Goal: Obtain resource: Download file/media

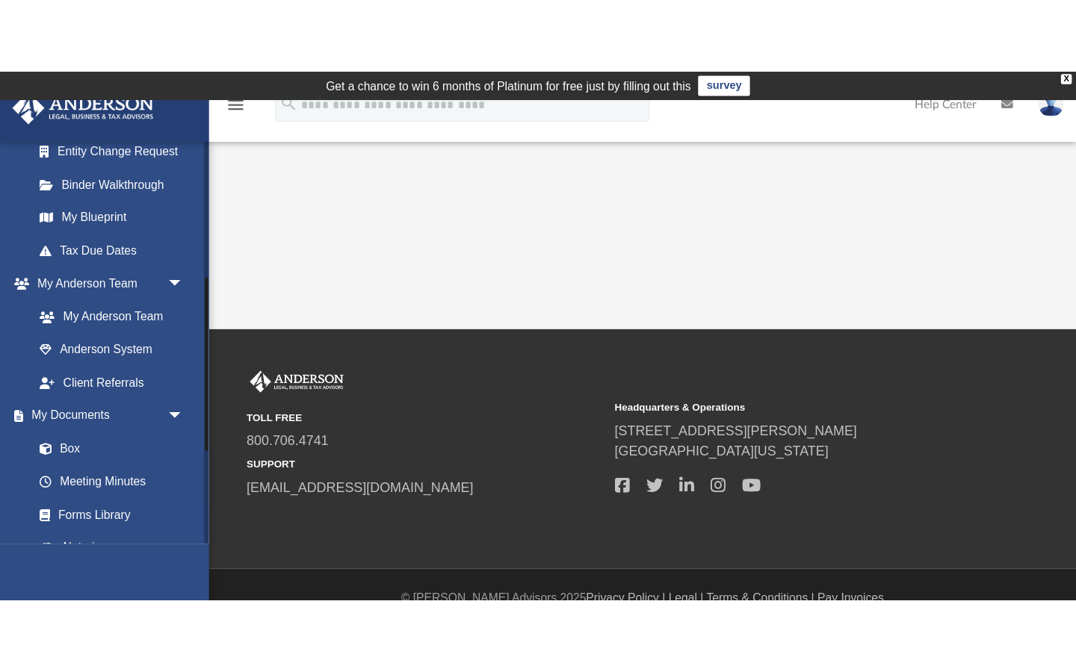
scroll to position [295, 0]
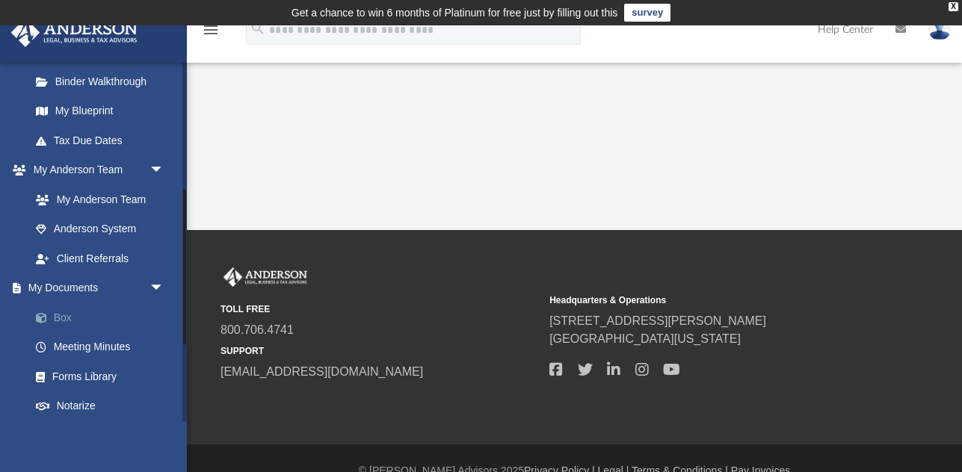
click at [87, 314] on link "Box" at bounding box center [104, 318] width 166 height 30
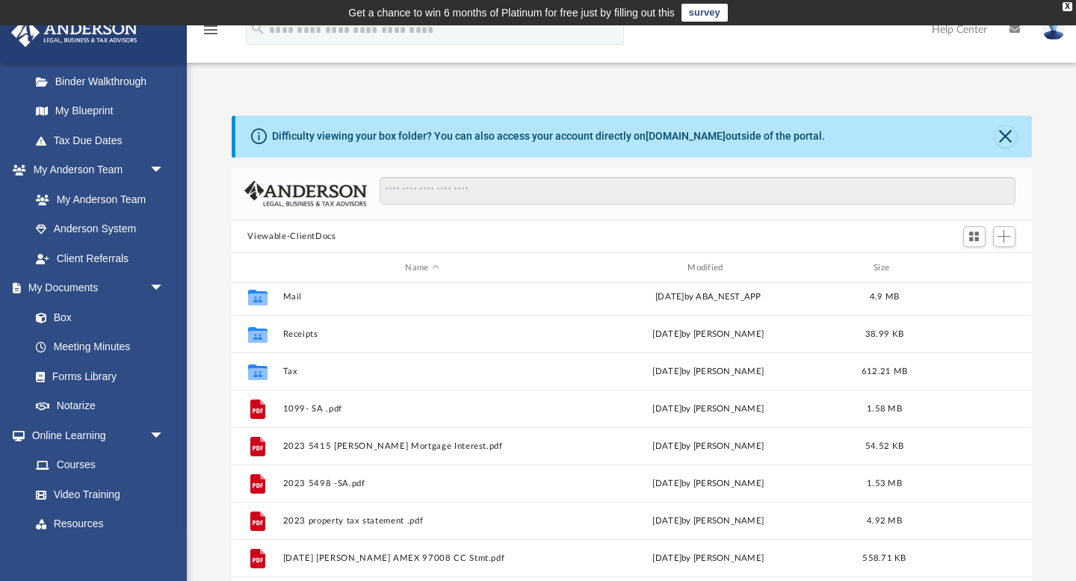
scroll to position [148, 0]
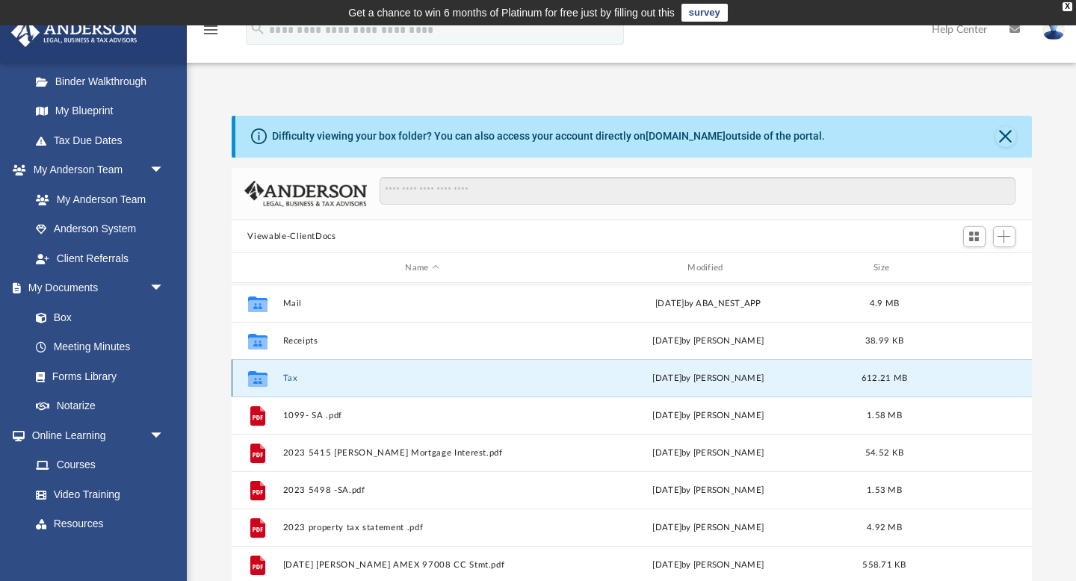
click at [335, 374] on button "Tax" at bounding box center [421, 379] width 279 height 10
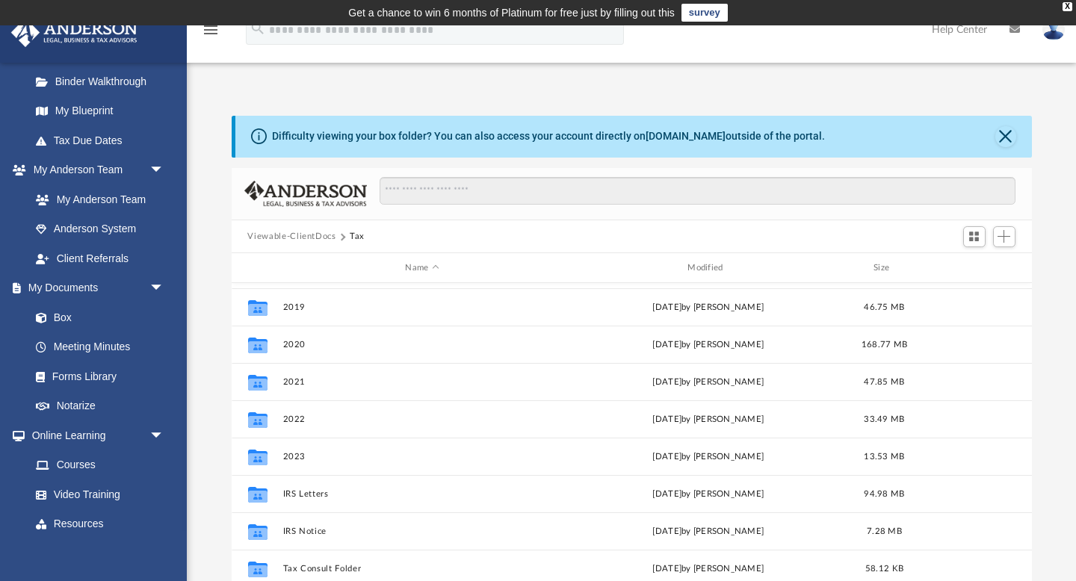
scroll to position [362, 0]
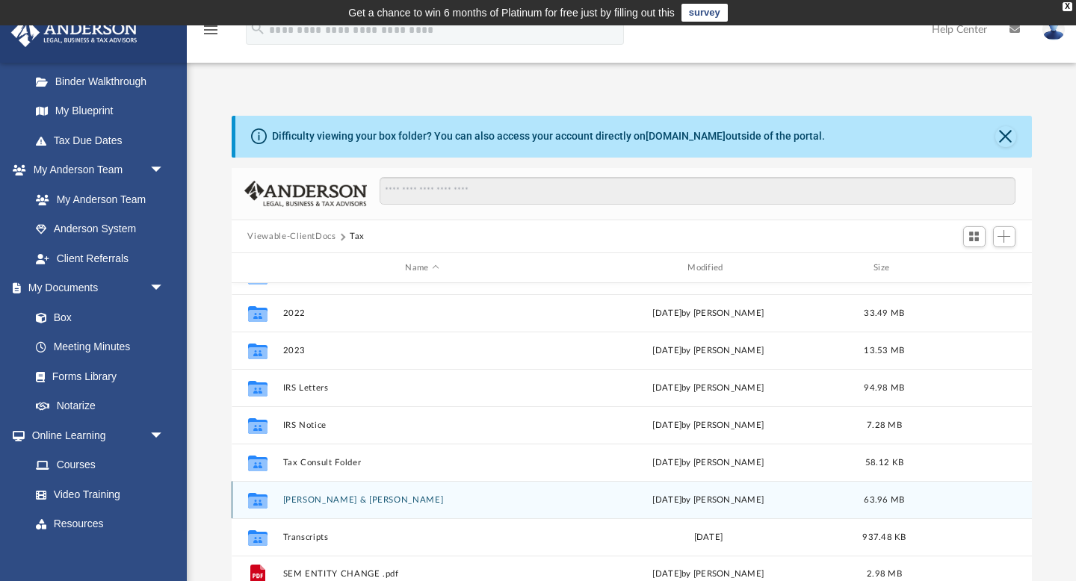
click at [328, 471] on button "[PERSON_NAME] & [PERSON_NAME]" at bounding box center [421, 500] width 279 height 10
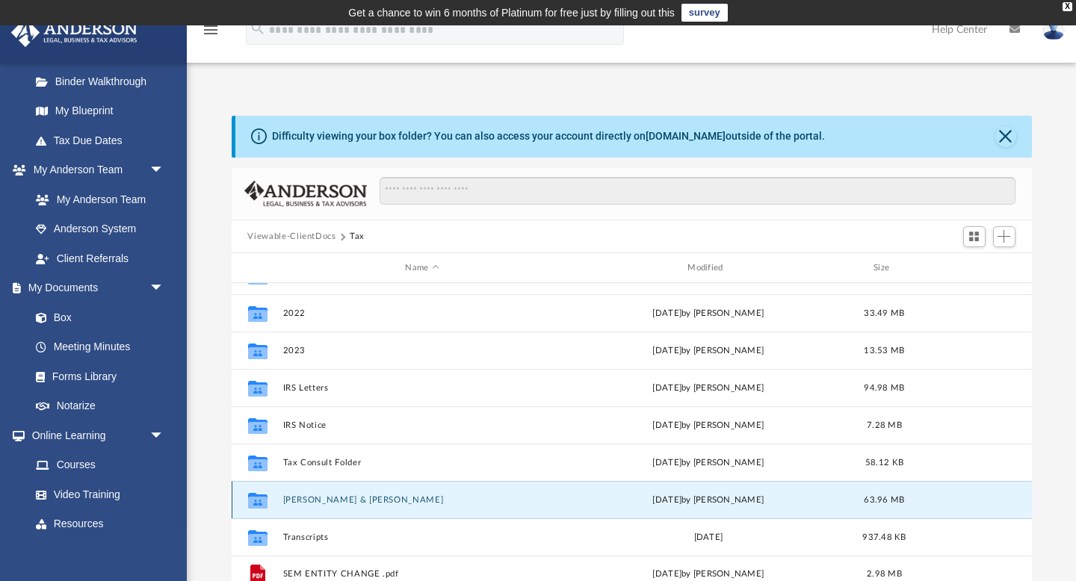
click at [328, 471] on button "[PERSON_NAME] & [PERSON_NAME]" at bounding box center [421, 500] width 279 height 10
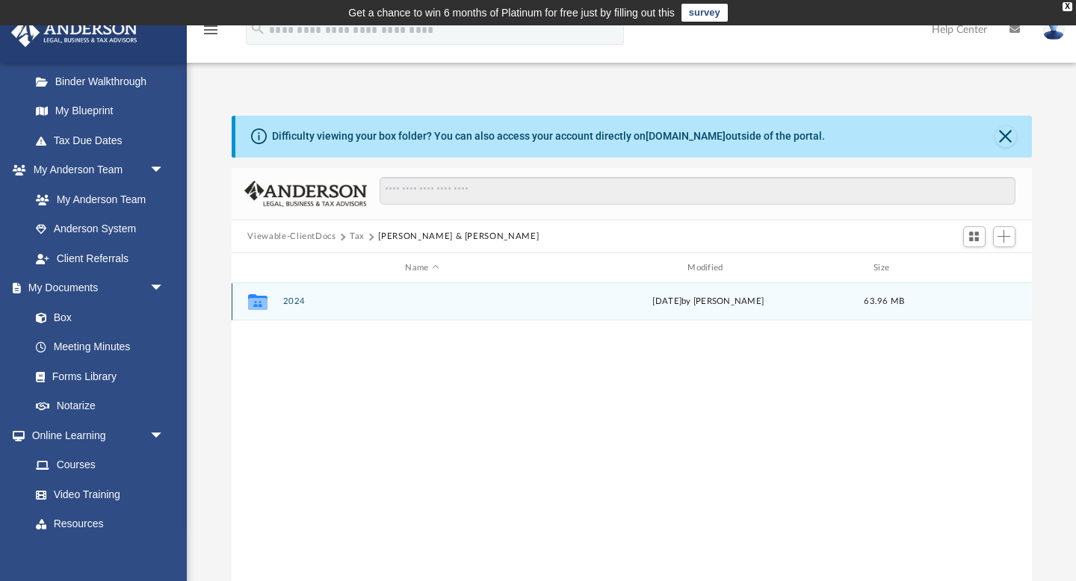
click at [327, 302] on button "2024" at bounding box center [421, 302] width 279 height 10
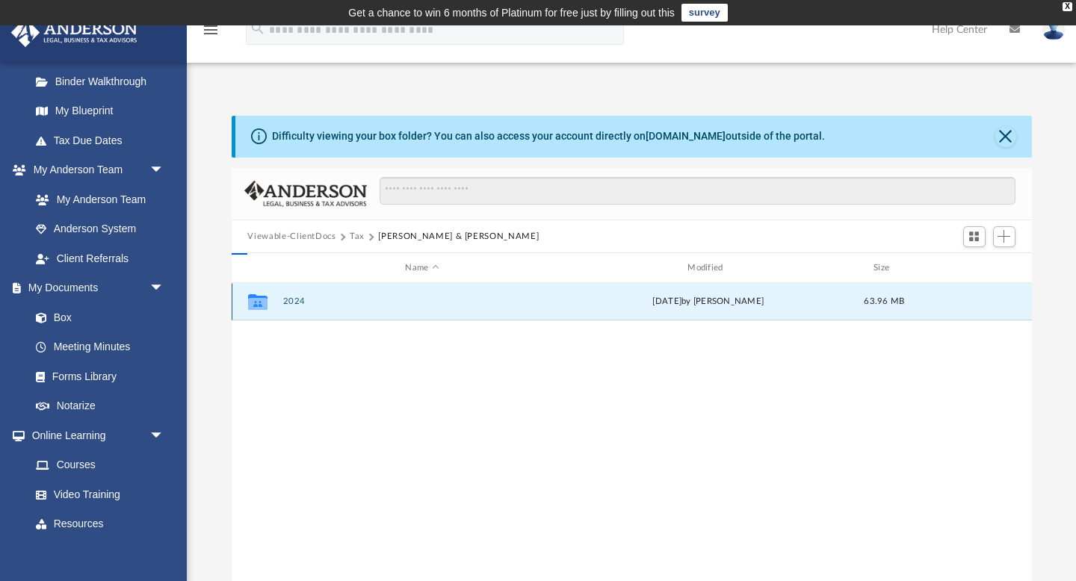
click at [327, 302] on button "2024" at bounding box center [421, 302] width 279 height 10
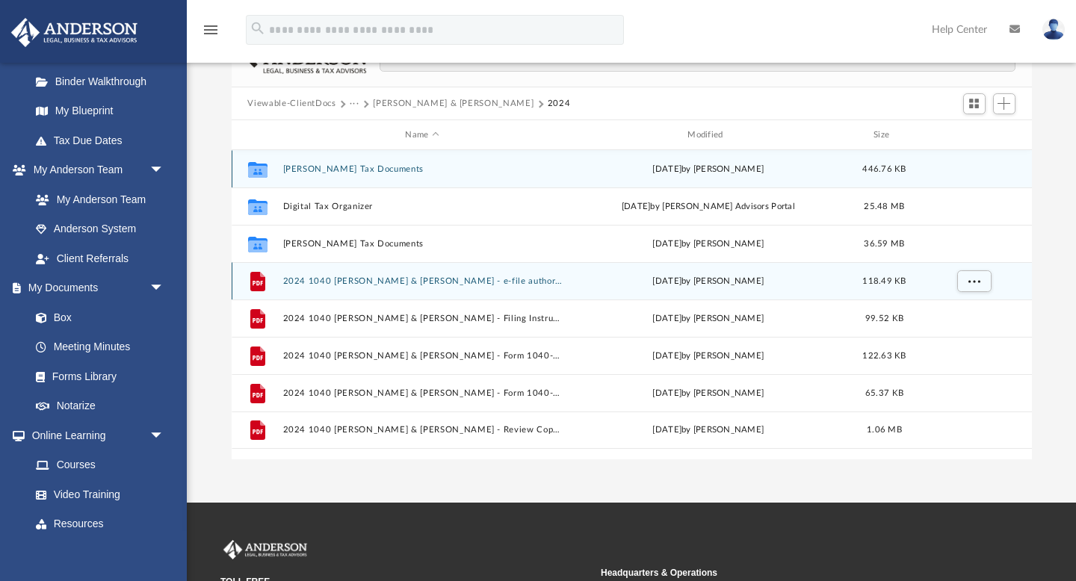
scroll to position [143, 0]
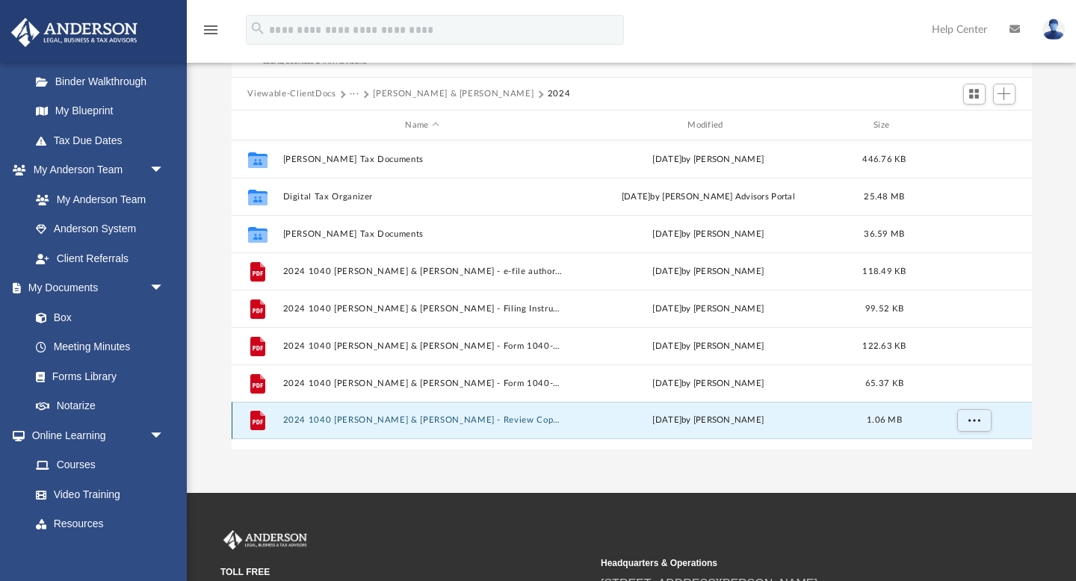
click at [392, 417] on button "2024 1040 [PERSON_NAME] & [PERSON_NAME] - Review Copy.pdf" at bounding box center [421, 421] width 279 height 10
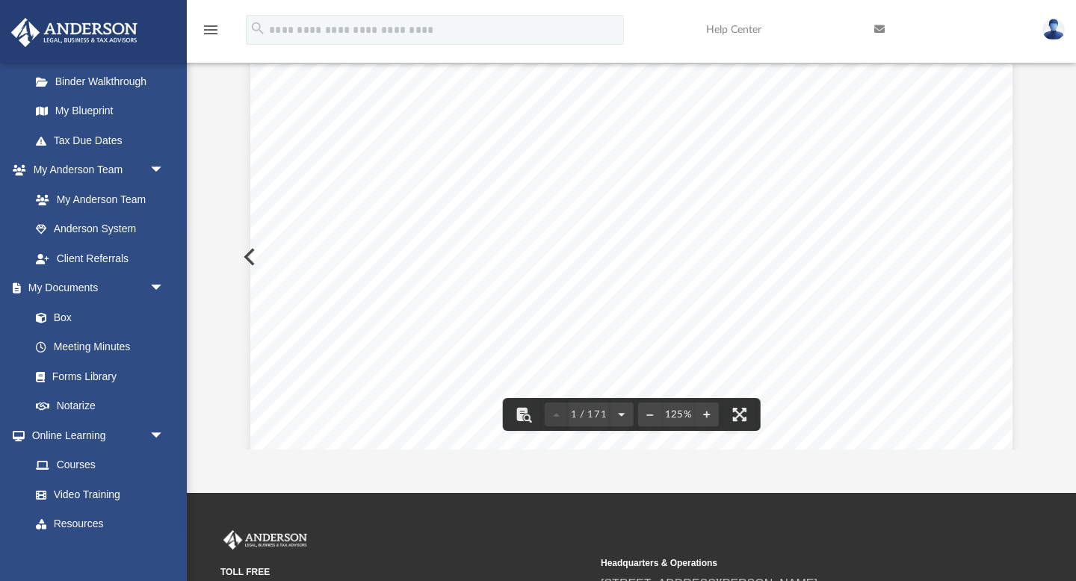
scroll to position [332, 1]
drag, startPoint x: 597, startPoint y: 195, endPoint x: 699, endPoint y: 197, distance: 101.6
click at [699, 197] on div "426340 [DATE] REVIEW COPY [PERSON_NAME] GLOBAL BUSINESS GROUP, LLC [STREET_ADDR…" at bounding box center [631, 237] width 762 height 986
click at [680, 202] on span "305" at bounding box center [689, 201] width 26 height 12
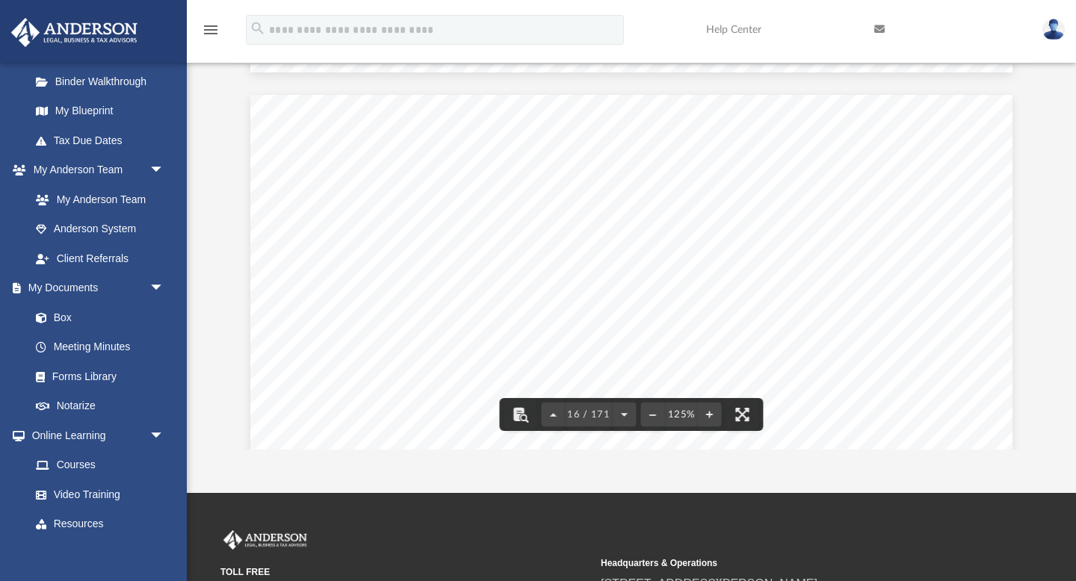
scroll to position [14888, 0]
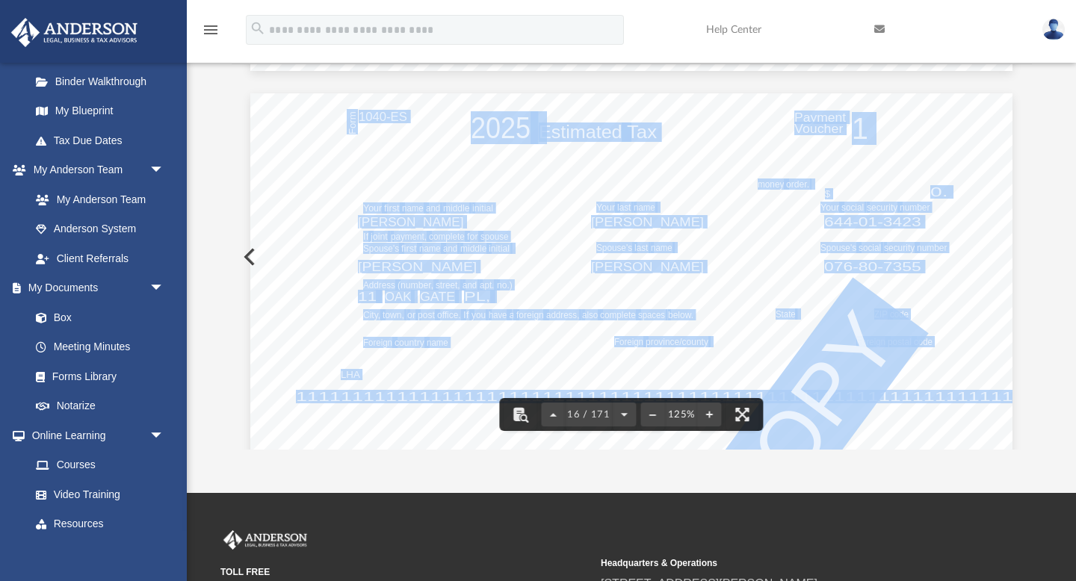
drag, startPoint x: 500, startPoint y: 298, endPoint x: 566, endPoint y: 286, distance: 67.6
click at [566, 286] on div "Department of the Treasury Internal Revenue Service OMB No. 1545-0074 Pay onlin…" at bounding box center [631, 586] width 762 height 986
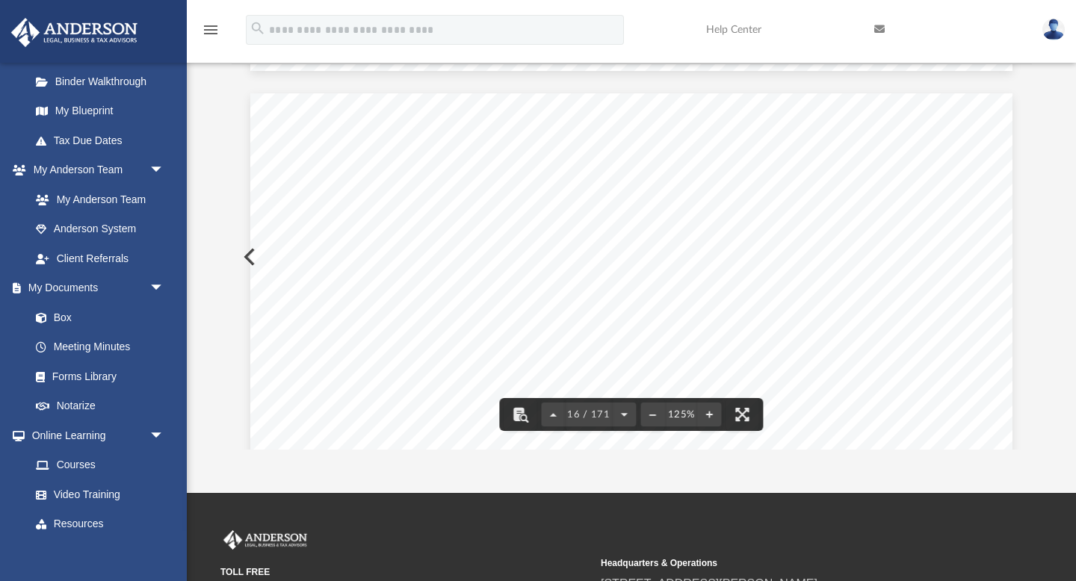
click at [604, 291] on span "305" at bounding box center [591, 297] width 26 height 12
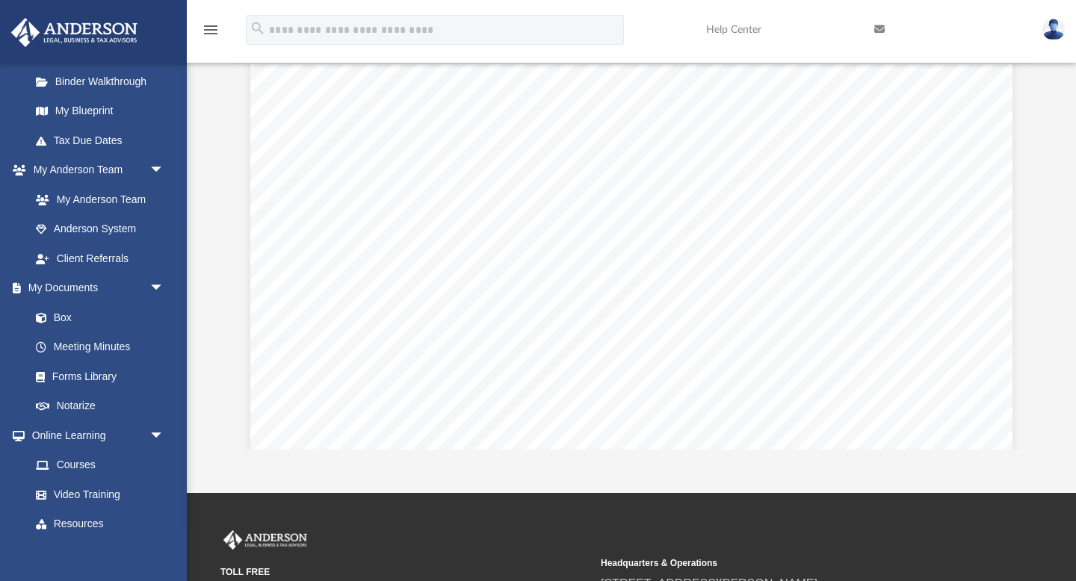
scroll to position [38721, 0]
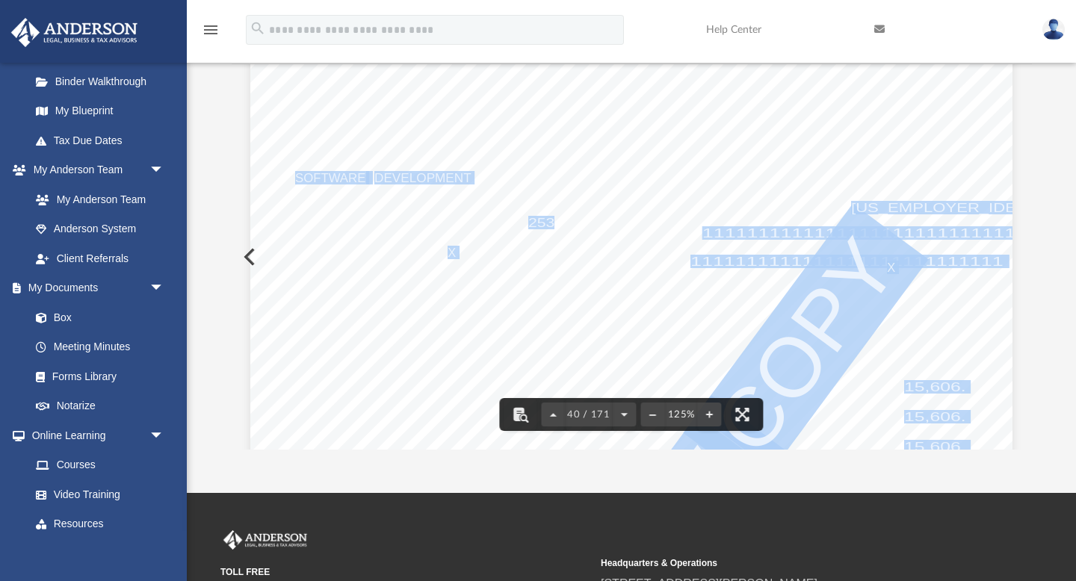
drag, startPoint x: 672, startPoint y: 233, endPoint x: 559, endPoint y: 220, distance: 114.3
click at [559, 220] on div "Department of the Treasury Attachment Sequence No. Internal Revenue Service Nam…" at bounding box center [631, 512] width 762 height 986
click at [559, 220] on span "2530" at bounding box center [545, 223] width 35 height 12
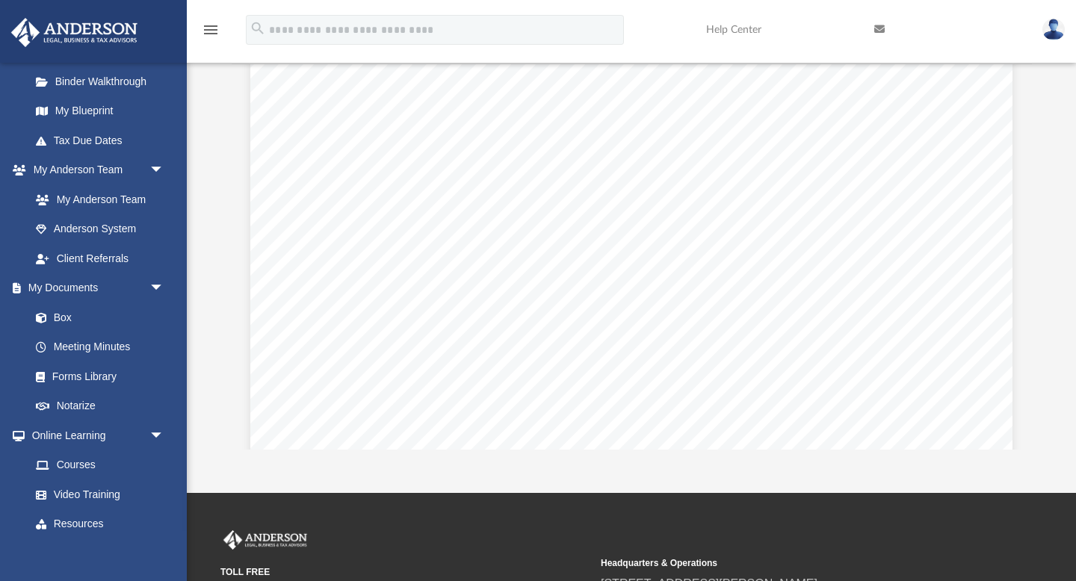
scroll to position [119492, 0]
